Goal: Task Accomplishment & Management: Complete application form

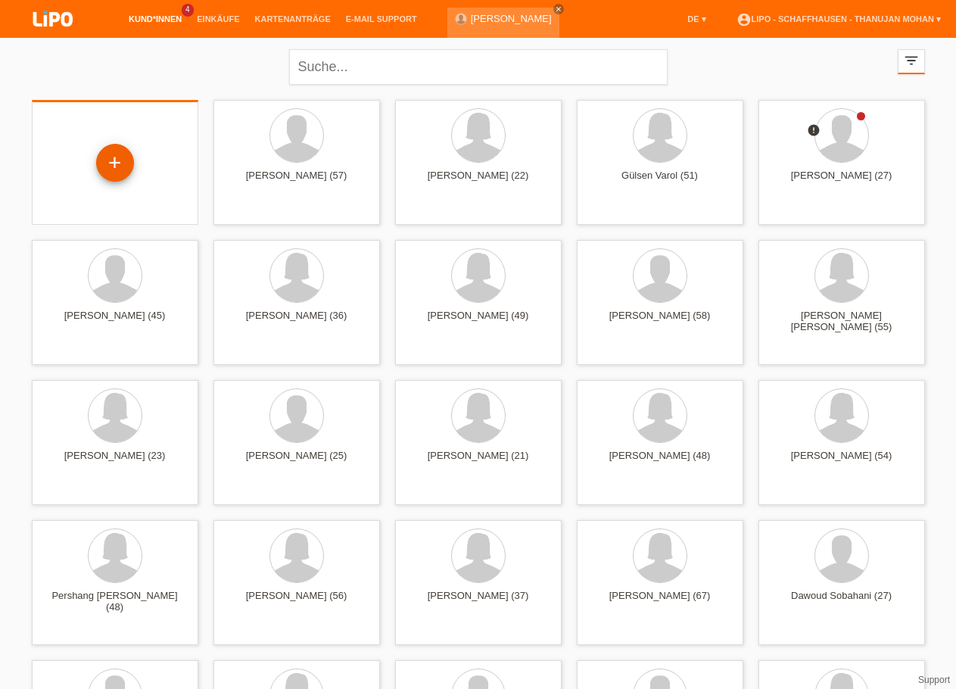
click at [120, 167] on div "+" at bounding box center [115, 163] width 38 height 38
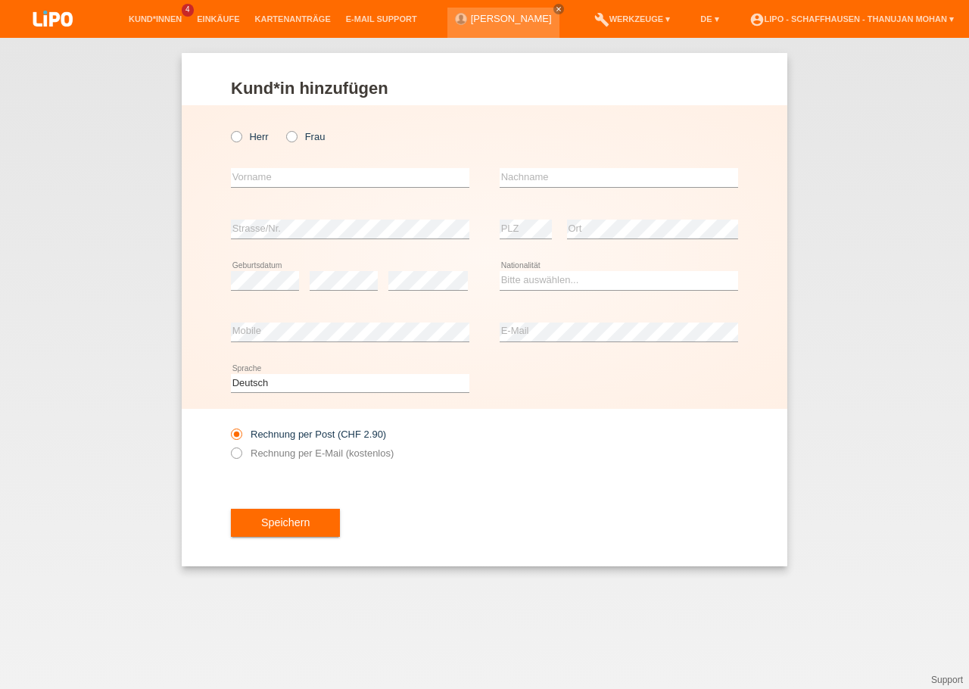
click at [285, 142] on div "Herr Frau" at bounding box center [350, 136] width 239 height 31
click at [287, 142] on label "Frau" at bounding box center [305, 136] width 39 height 11
click at [287, 141] on input "Frau" at bounding box center [291, 136] width 10 height 10
radio input "true"
click at [306, 176] on input "text" at bounding box center [350, 177] width 239 height 19
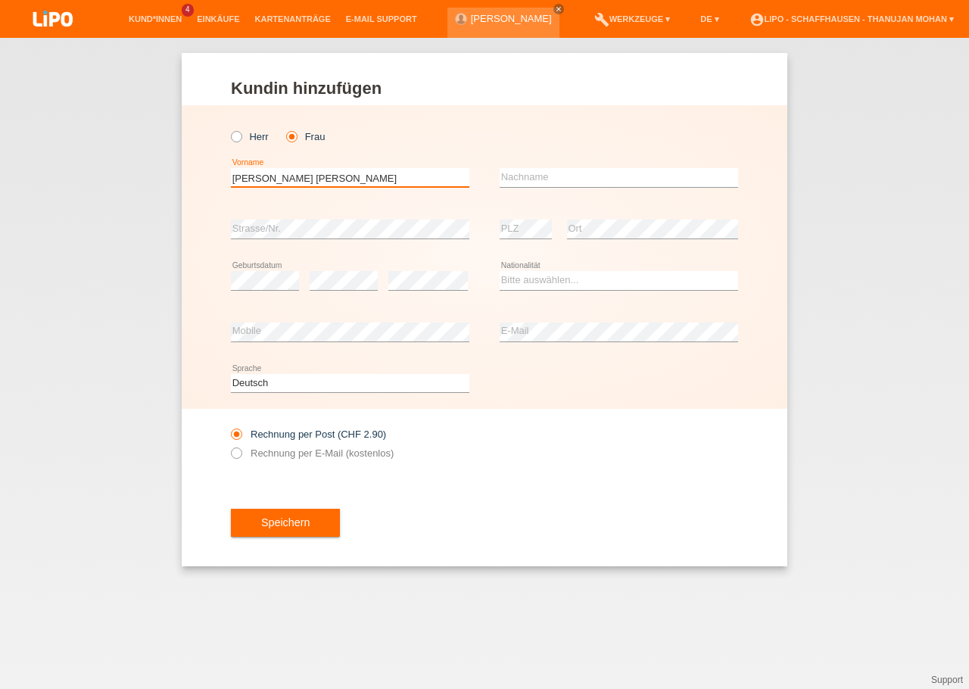
type input "[PERSON_NAME]"
click at [541, 176] on input "text" at bounding box center [619, 177] width 239 height 19
type input "Angeli"
click at [500, 271] on select "Bitte auswählen... Schweiz Deutschland Liechtenstein Österreich ------------ Af…" at bounding box center [619, 280] width 239 height 18
select select "CH"
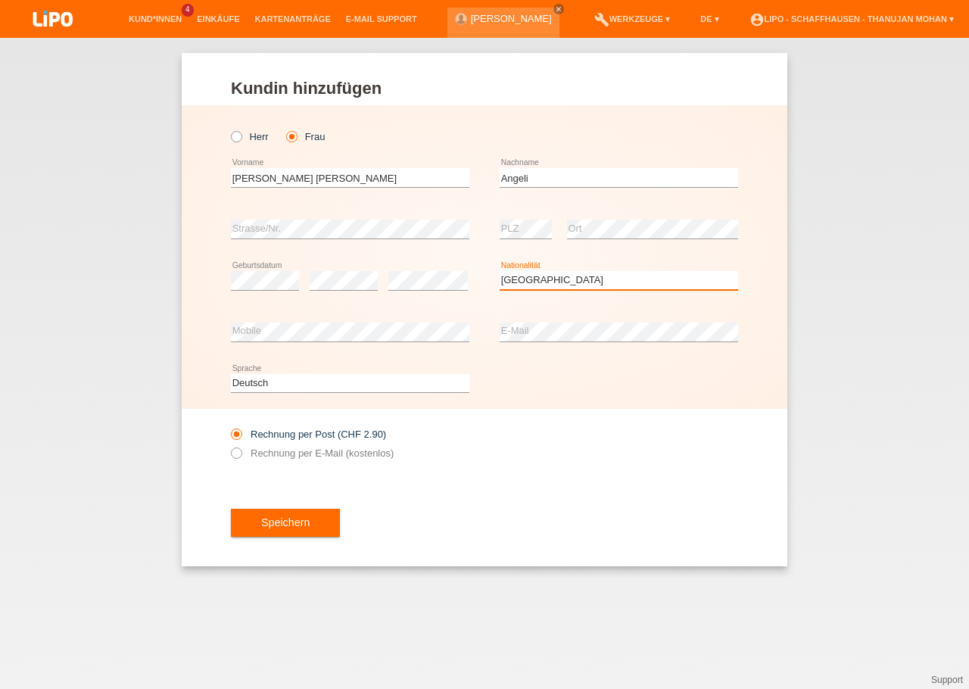
click at [0, 0] on option "[GEOGRAPHIC_DATA]" at bounding box center [0, 0] width 0 height 0
click at [530, 521] on div "Speichern" at bounding box center [484, 523] width 507 height 88
click at [270, 457] on label "Rechnung per E-Mail (kostenlos)" at bounding box center [312, 453] width 163 height 11
click at [241, 457] on input "Rechnung per E-Mail (kostenlos)" at bounding box center [236, 457] width 10 height 19
radio input "true"
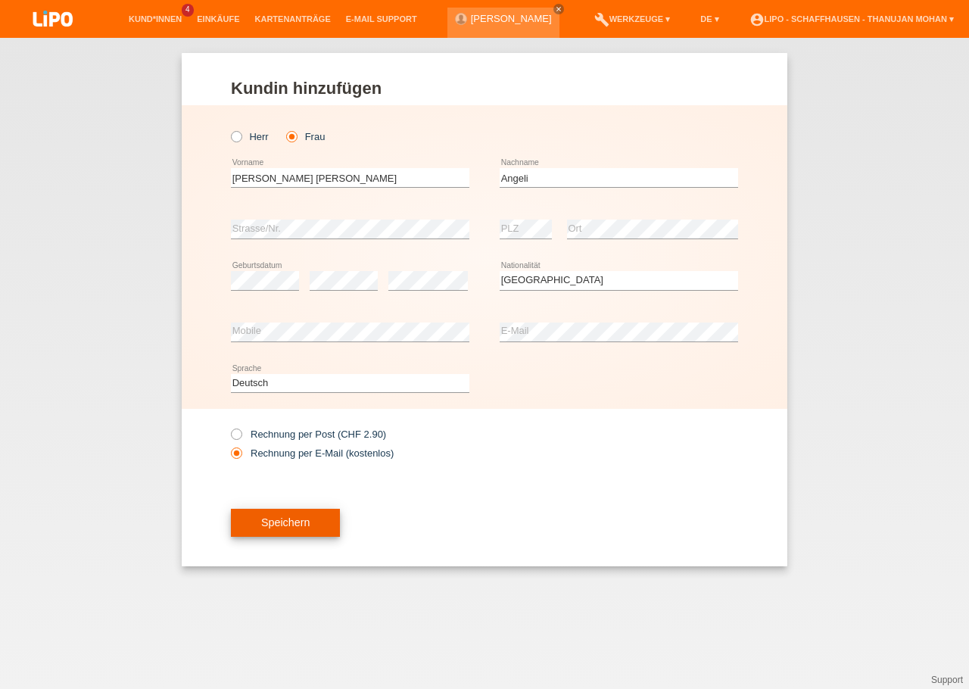
click at [289, 517] on button "Speichern" at bounding box center [285, 523] width 109 height 29
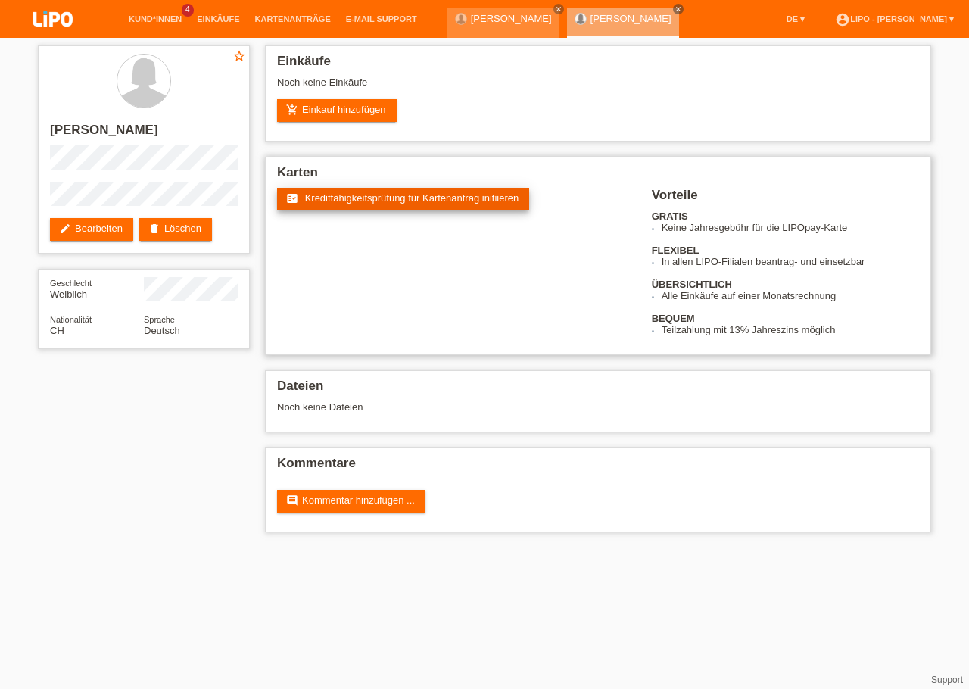
click at [370, 202] on span "Kreditfähigkeitsprüfung für Kartenantrag initiieren" at bounding box center [412, 197] width 214 height 11
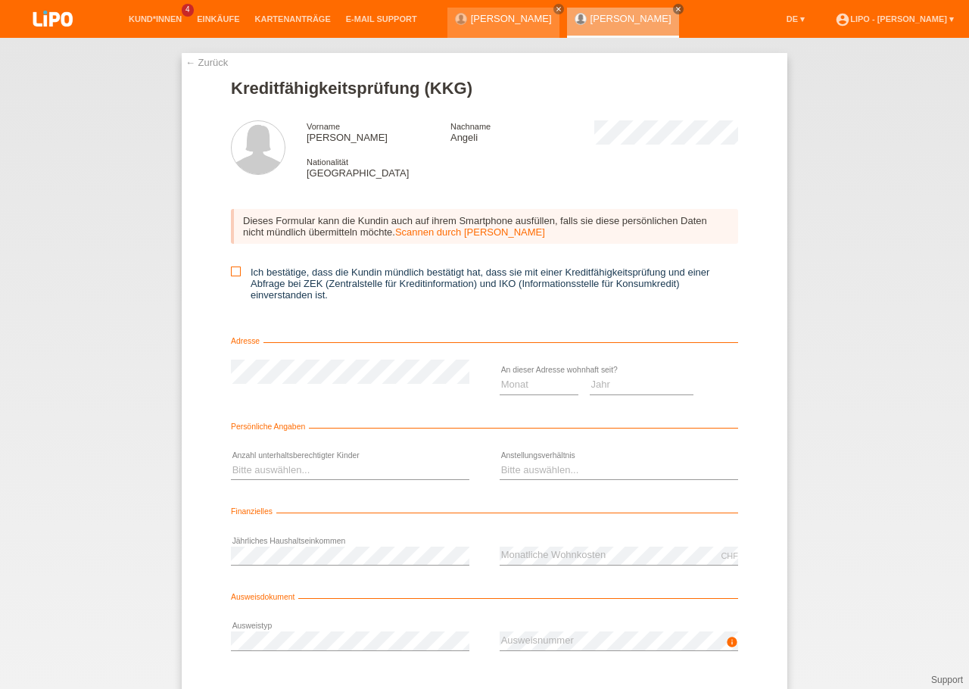
click at [236, 278] on label "Ich bestätige, dass die Kundin mündlich bestätigt hat, dass sie mit einer Kredi…" at bounding box center [484, 284] width 507 height 34
click at [236, 276] on input "Ich bestätige, dass die Kundin mündlich bestätigt hat, dass sie mit einer Kredi…" at bounding box center [236, 272] width 10 height 10
checkbox input "true"
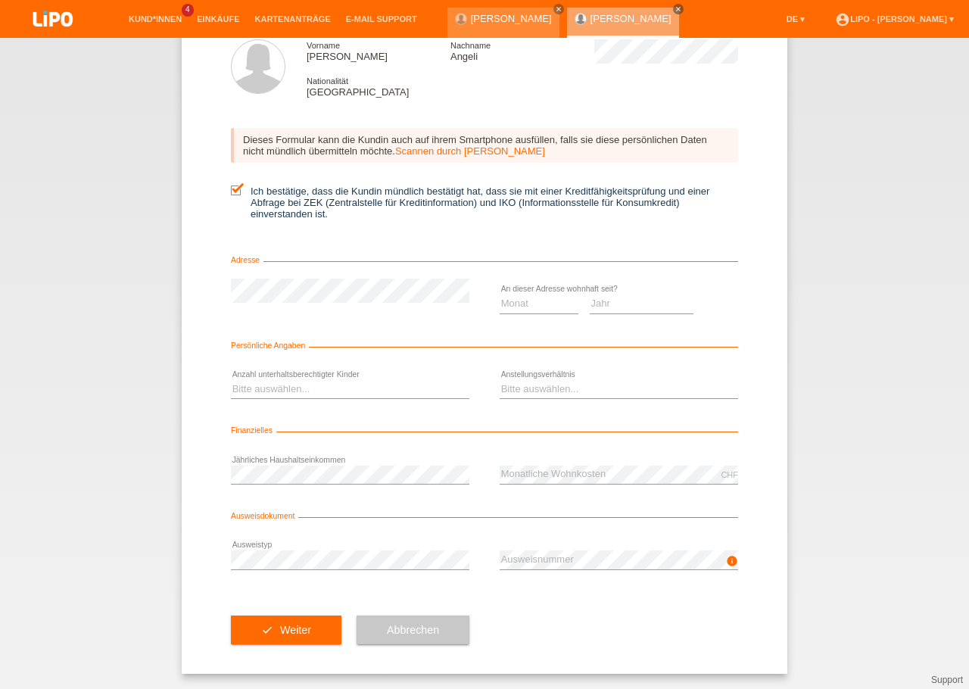
scroll to position [88, 0]
click at [590, 295] on select "Jahr 2025 2024 2023 2022 2021 2020 2019 2018 2017 2016 2015 2014 2013 2012 2011…" at bounding box center [642, 304] width 105 height 18
select select "2021"
click at [0, 0] on option "2021" at bounding box center [0, 0] width 0 height 0
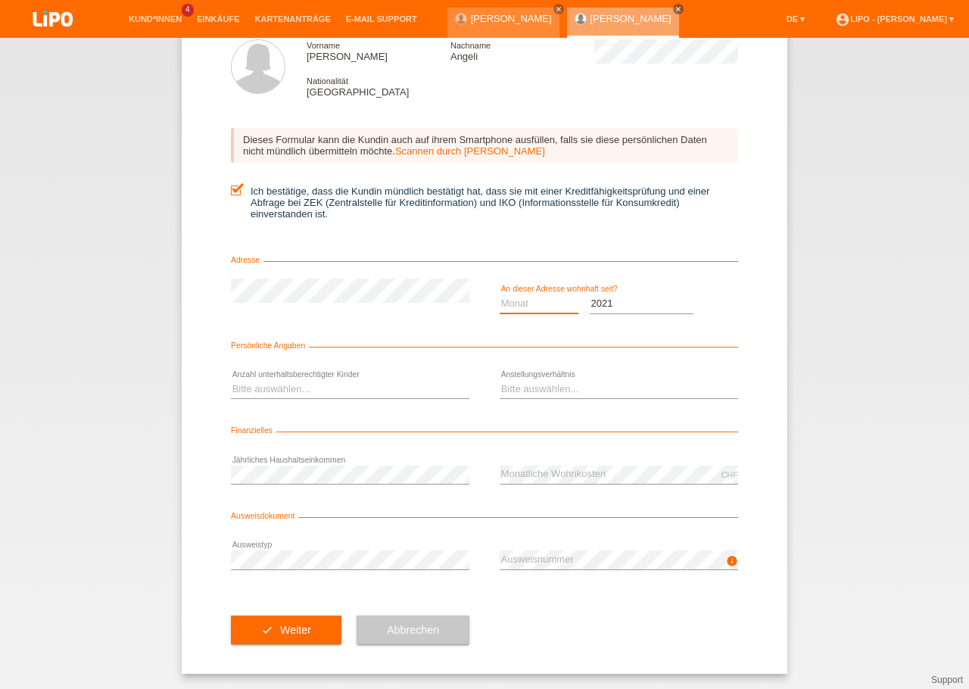
click at [500, 295] on select "Monat 01 02 03 04 05 06 07 08 09 10" at bounding box center [539, 304] width 79 height 18
click at [0, 0] on option "01" at bounding box center [0, 0] width 0 height 0
click at [500, 295] on select "Monat 01 02 03 04 05 06 07 08 09 10" at bounding box center [539, 304] width 79 height 18
select select "02"
click at [0, 0] on option "02" at bounding box center [0, 0] width 0 height 0
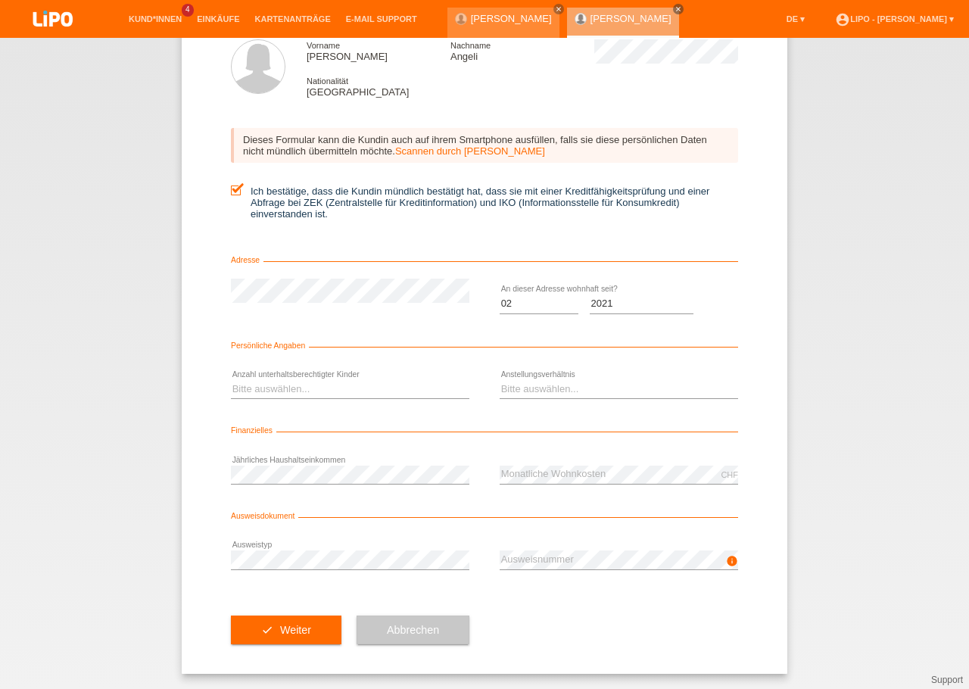
click at [344, 376] on div "Bitte auswählen... 0 1 2 3 4 5 6 7 8 9 error" at bounding box center [350, 389] width 239 height 51
click at [231, 380] on select "Bitte auswählen... 0 1 2 3 4 5 6 7 8 9" at bounding box center [350, 389] width 239 height 18
select select "0"
click at [0, 0] on option "0" at bounding box center [0, 0] width 0 height 0
click at [500, 380] on select "Bitte auswählen... Unbefristet Befristet Lehrling/Student Pensioniert Nicht arb…" at bounding box center [619, 389] width 239 height 18
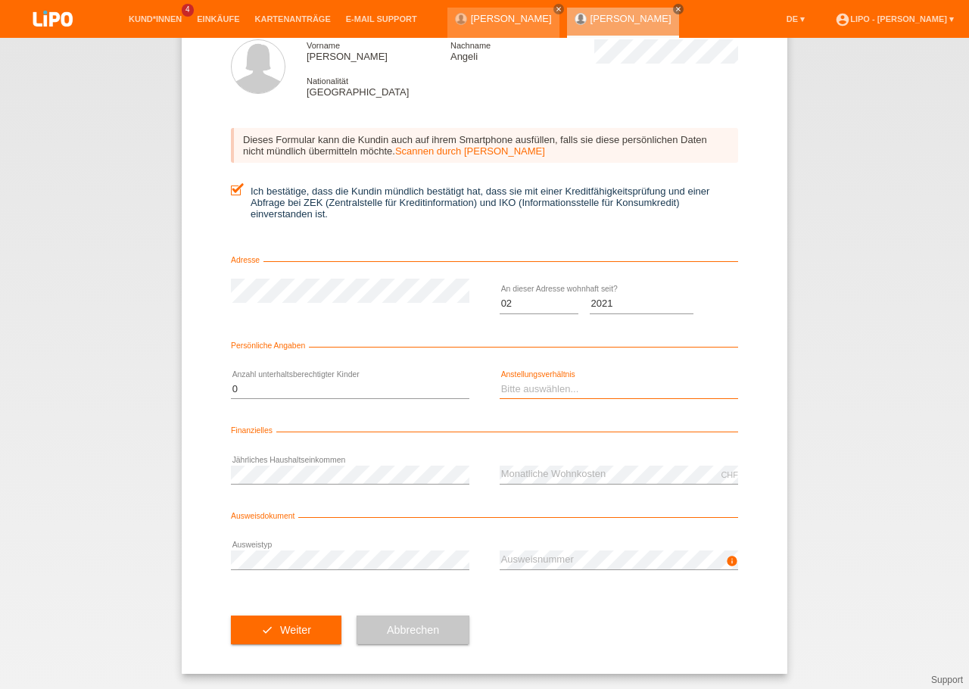
select select "UNLIMITED"
click at [0, 0] on option "Unbefristet" at bounding box center [0, 0] width 0 height 0
click at [535, 623] on div "check Weiter Abbrechen" at bounding box center [484, 630] width 507 height 88
click at [287, 623] on button "check Weiter" at bounding box center [286, 630] width 111 height 29
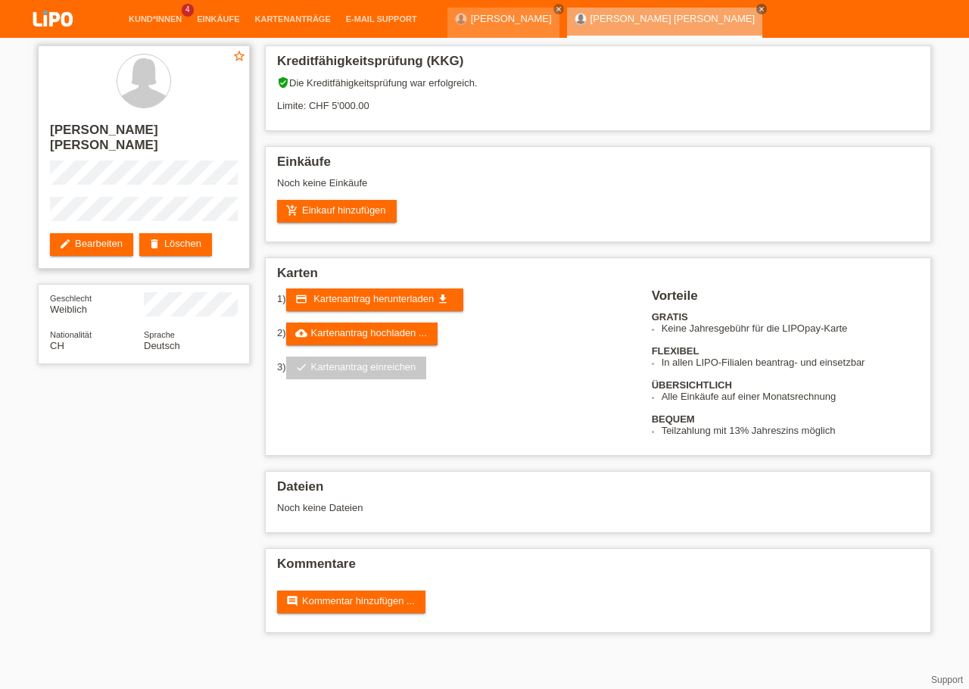
click at [95, 123] on h2 "[PERSON_NAME] [PERSON_NAME]" at bounding box center [144, 142] width 188 height 38
click at [167, 144] on h2 "[PERSON_NAME] [PERSON_NAME]" at bounding box center [144, 142] width 188 height 38
click at [152, 133] on h2 "[PERSON_NAME] [PERSON_NAME]" at bounding box center [144, 142] width 188 height 38
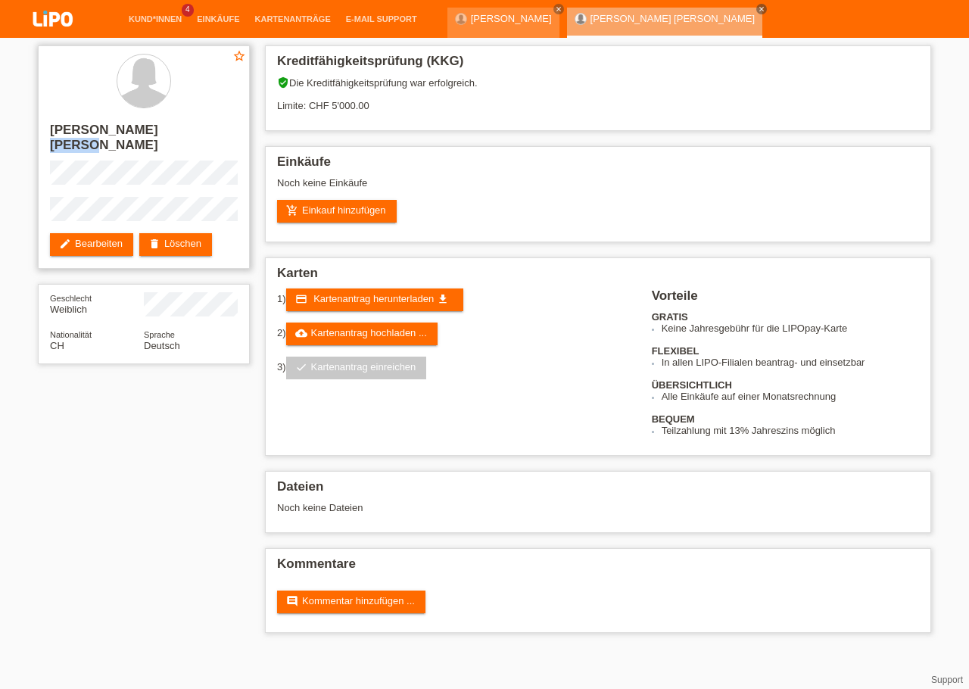
copy h2 "Angeli"
drag, startPoint x: 47, startPoint y: 133, endPoint x: 133, endPoint y: 129, distance: 86.4
click at [133, 129] on div "star_border Flavia Simona Angeli edit Bearbeiten delete Löschen" at bounding box center [144, 156] width 212 height 223
copy h2 "Flavia Simona"
click at [186, 208] on div "star_border Flavia Simona Angeli edit Bearbeiten delete Löschen" at bounding box center [144, 156] width 212 height 223
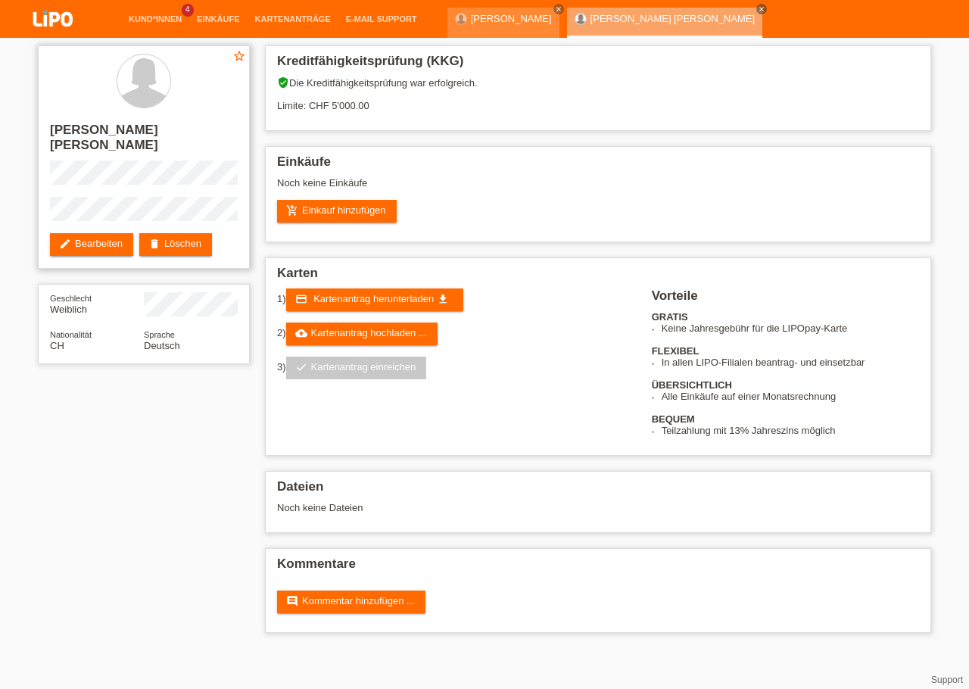
click at [150, 178] on div "star_border Flavia Simona Angeli edit Bearbeiten delete Löschen" at bounding box center [144, 156] width 212 height 223
click at [156, 134] on h2 "[PERSON_NAME] [PERSON_NAME]" at bounding box center [144, 142] width 188 height 38
copy h2 "Angeli"
drag, startPoint x: 53, startPoint y: 123, endPoint x: 137, endPoint y: 139, distance: 85.5
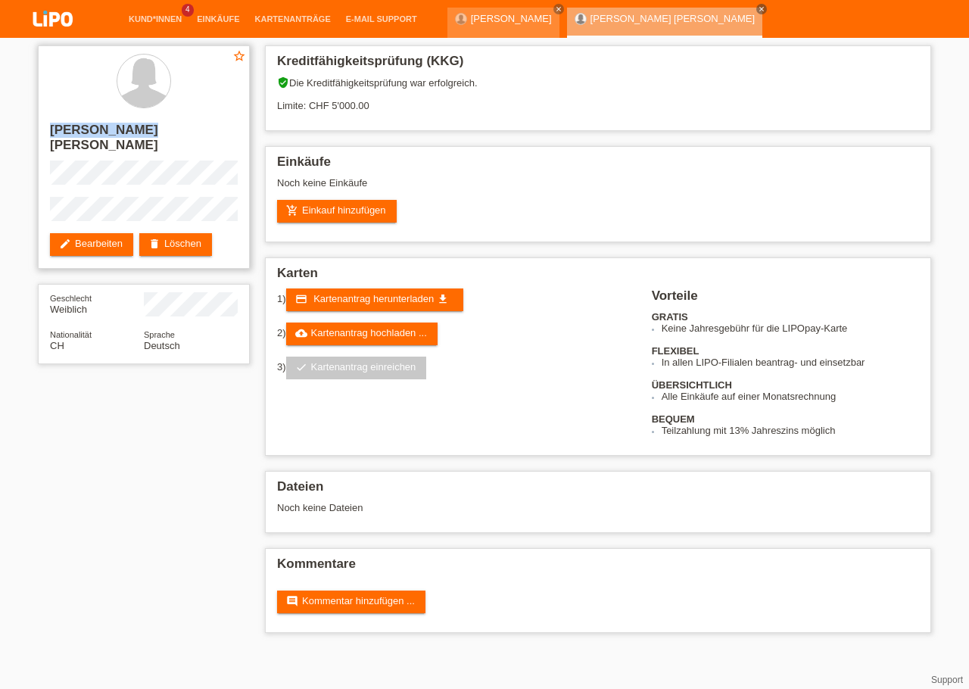
click at [137, 139] on div "star_border Flavia Simona Angeli edit Bearbeiten delete Löschen" at bounding box center [144, 156] width 212 height 223
copy h2 "[PERSON_NAME]"
click at [330, 205] on link "add_shopping_cart Einkauf hinzufügen" at bounding box center [337, 211] width 120 height 23
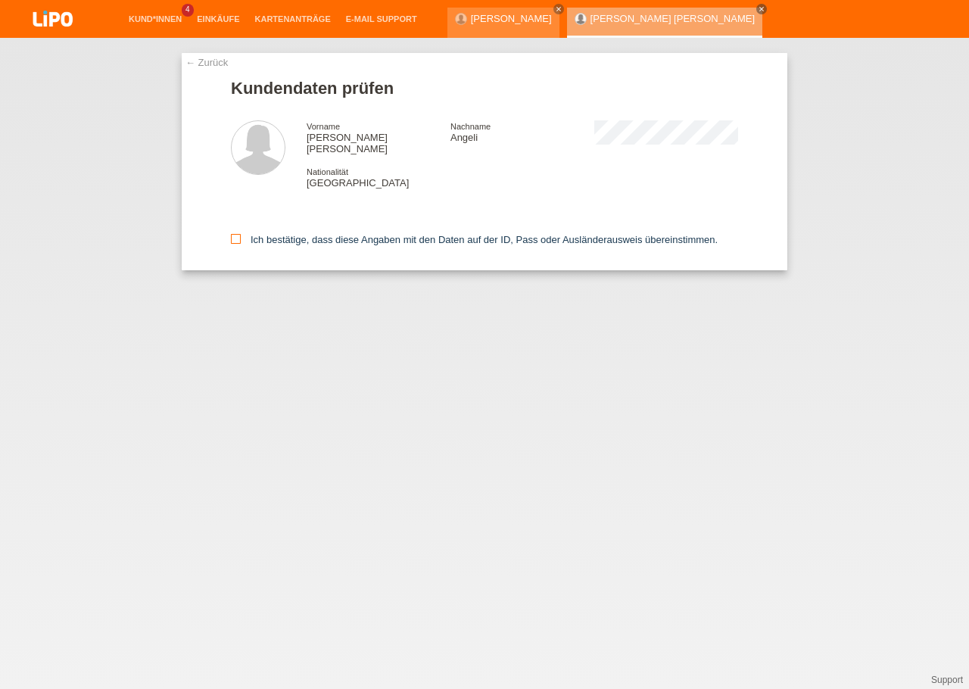
click at [239, 234] on icon at bounding box center [236, 239] width 10 height 10
click at [239, 234] on input "Ich bestätige, dass diese Angaben mit den Daten auf der ID, Pass oder Ausländer…" at bounding box center [236, 239] width 10 height 10
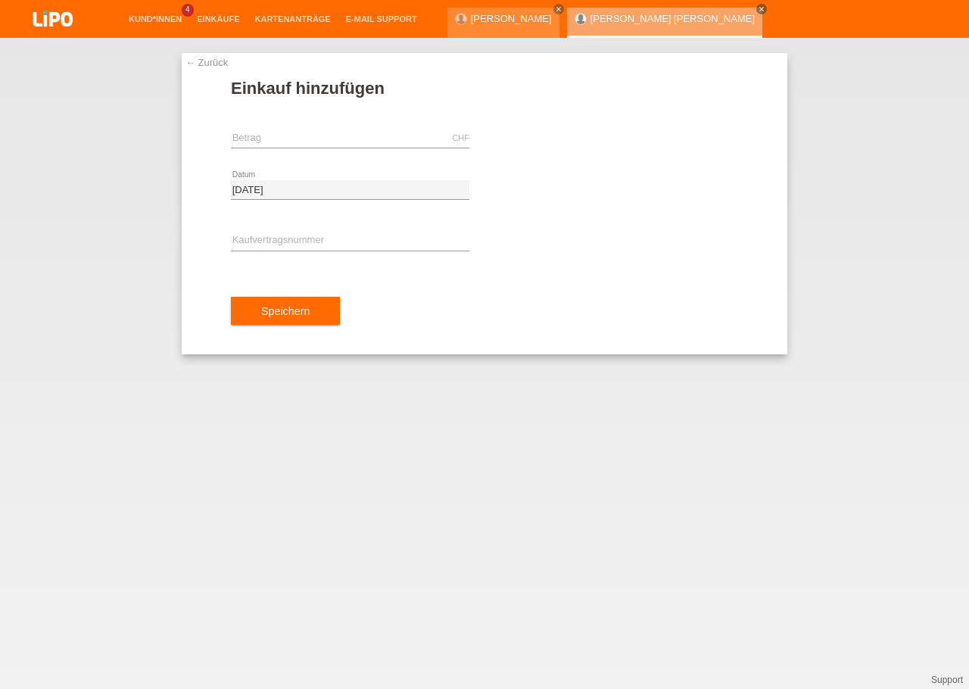
click at [301, 148] on icon at bounding box center [350, 148] width 239 height 1
click at [298, 143] on input "text" at bounding box center [350, 138] width 239 height 19
paste input "1579.25"
type input "1579.25"
drag, startPoint x: 468, startPoint y: 220, endPoint x: 460, endPoint y: 217, distance: 8.2
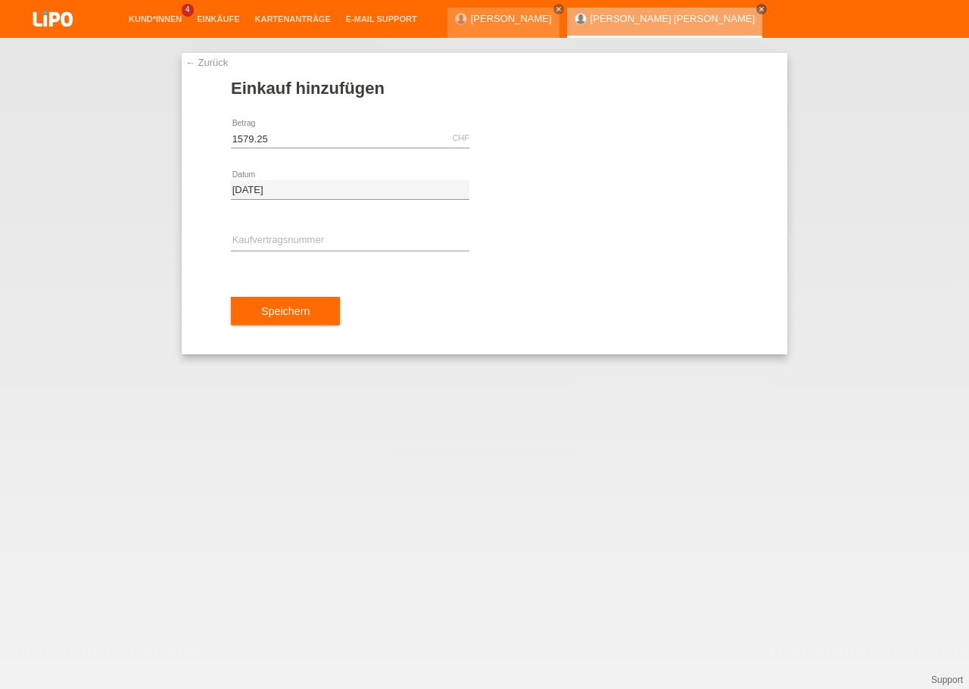
click at [469, 220] on div "error Kaufvertragsnummer" at bounding box center [350, 241] width 239 height 51
click at [306, 232] on input "text" at bounding box center [350, 241] width 239 height 19
paste input "YJ4NMA"
type input "YJ4NMA"
click at [476, 310] on div "Speichern" at bounding box center [484, 311] width 507 height 88
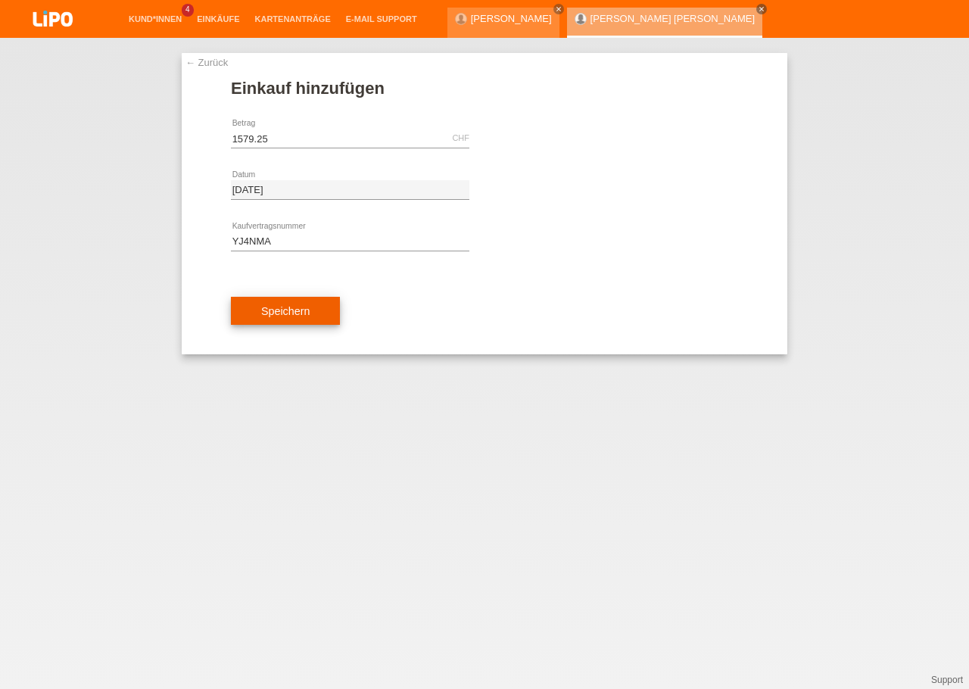
click at [332, 322] on button "Speichern" at bounding box center [285, 311] width 109 height 29
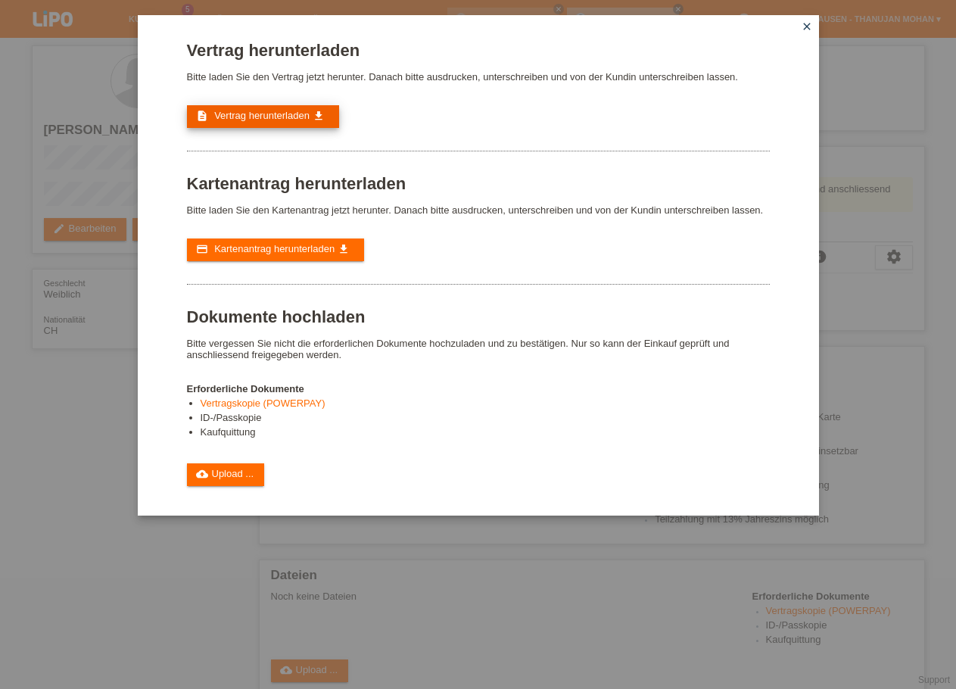
click at [260, 117] on span "Vertrag herunterladen" at bounding box center [261, 115] width 95 height 11
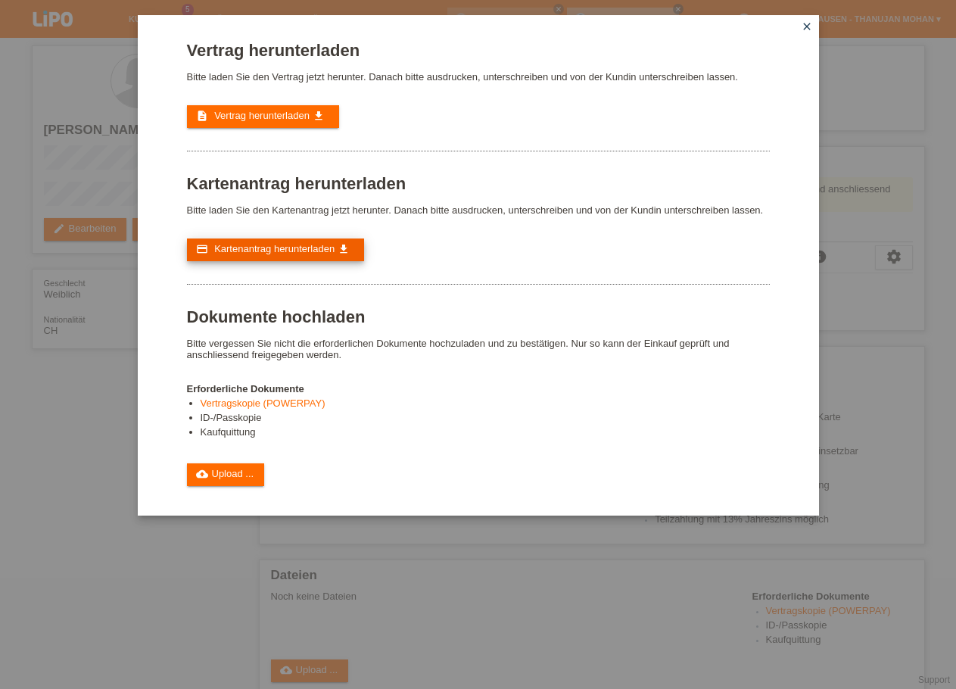
click at [296, 254] on span "Kartenantrag herunterladen" at bounding box center [274, 248] width 120 height 11
click at [517, 607] on div "Vertrag herunterladen Bitte laden Sie den Vertrag jetzt herunter. Danach bitte …" at bounding box center [478, 344] width 956 height 689
click at [477, 678] on div "Vertrag herunterladen Bitte laden Sie den Vertrag jetzt herunter. Danach bitte …" at bounding box center [478, 344] width 956 height 689
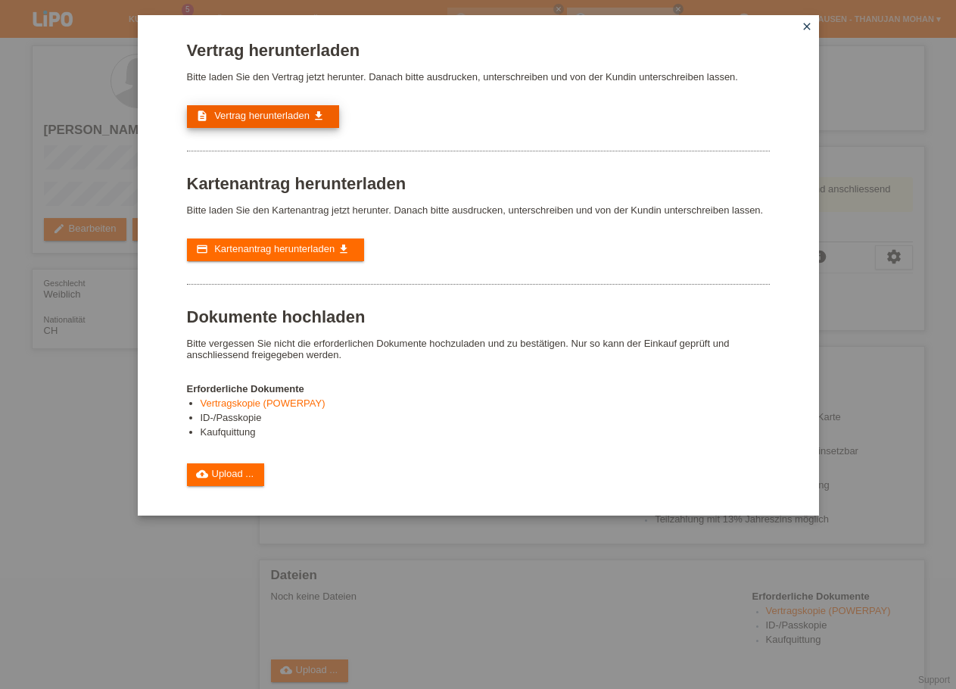
click at [293, 121] on span "Vertrag herunterladen" at bounding box center [261, 115] width 95 height 11
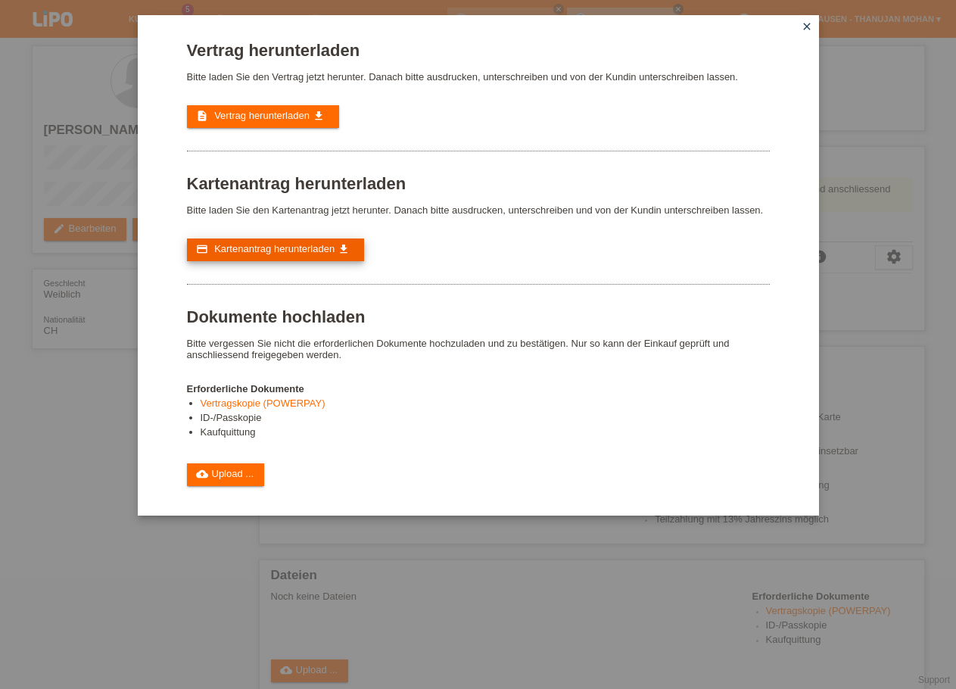
click at [291, 249] on link "credit_card Kartenantrag herunterladen get_app" at bounding box center [275, 250] width 177 height 23
